Goal: Obtain resource: Obtain resource

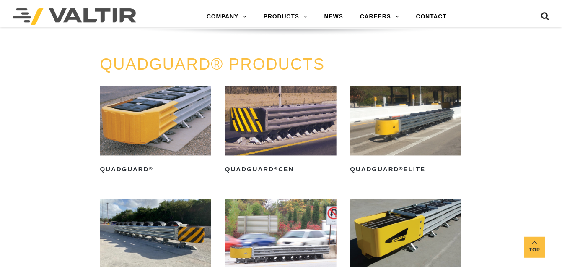
scroll to position [210, 0]
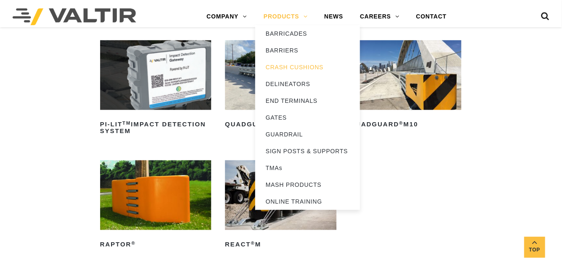
click at [284, 18] on link "PRODUCTS" at bounding box center [285, 16] width 61 height 17
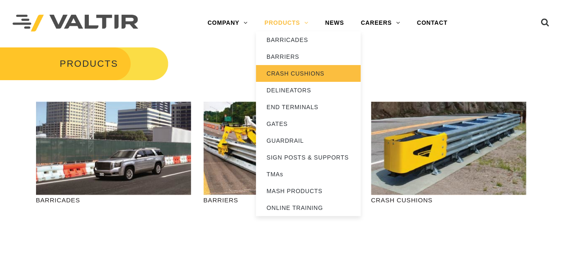
click at [283, 72] on link "CRASH CUSHIONS" at bounding box center [308, 73] width 105 height 17
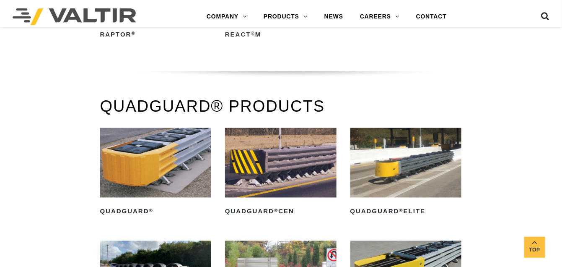
scroll to position [461, 0]
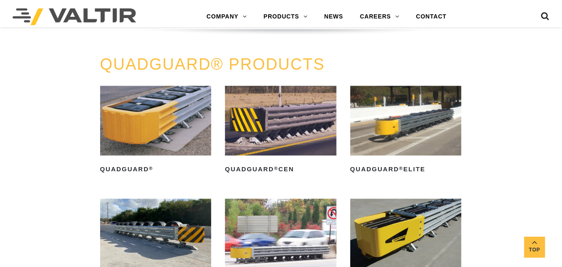
click at [399, 129] on img at bounding box center [405, 121] width 111 height 70
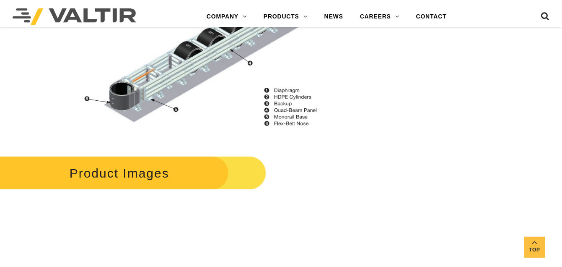
scroll to position [1006, 0]
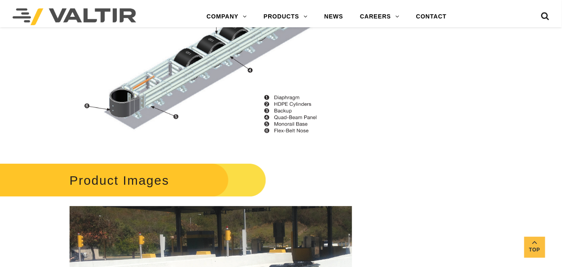
click at [138, 166] on h2 "Product Images" at bounding box center [125, 179] width 281 height 39
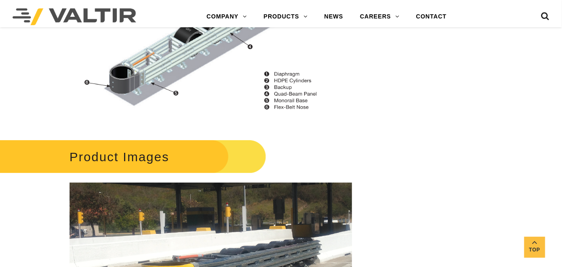
scroll to position [1089, 0]
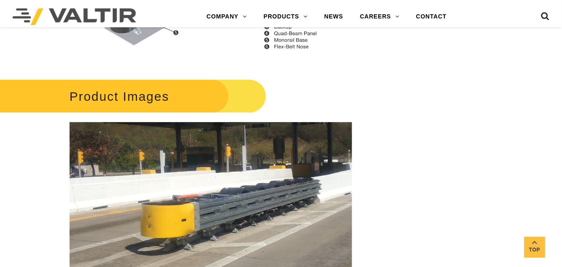
click at [189, 180] on img at bounding box center [211, 205] width 282 height 167
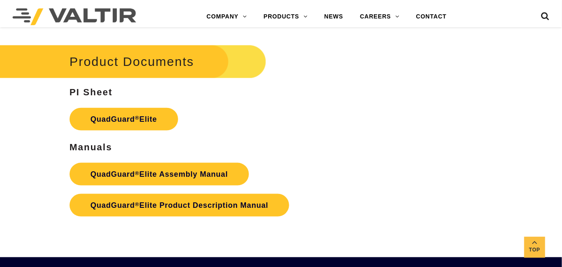
scroll to position [1425, 0]
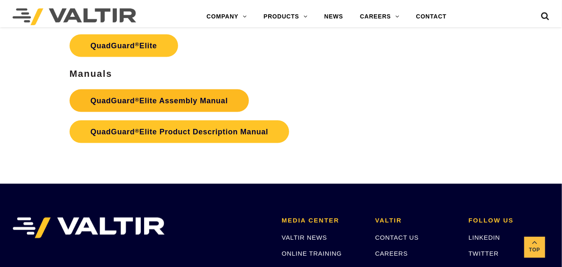
click at [141, 91] on link "QuadGuard ® Elite Assembly Manual" at bounding box center [159, 100] width 179 height 23
